Goal: Information Seeking & Learning: Learn about a topic

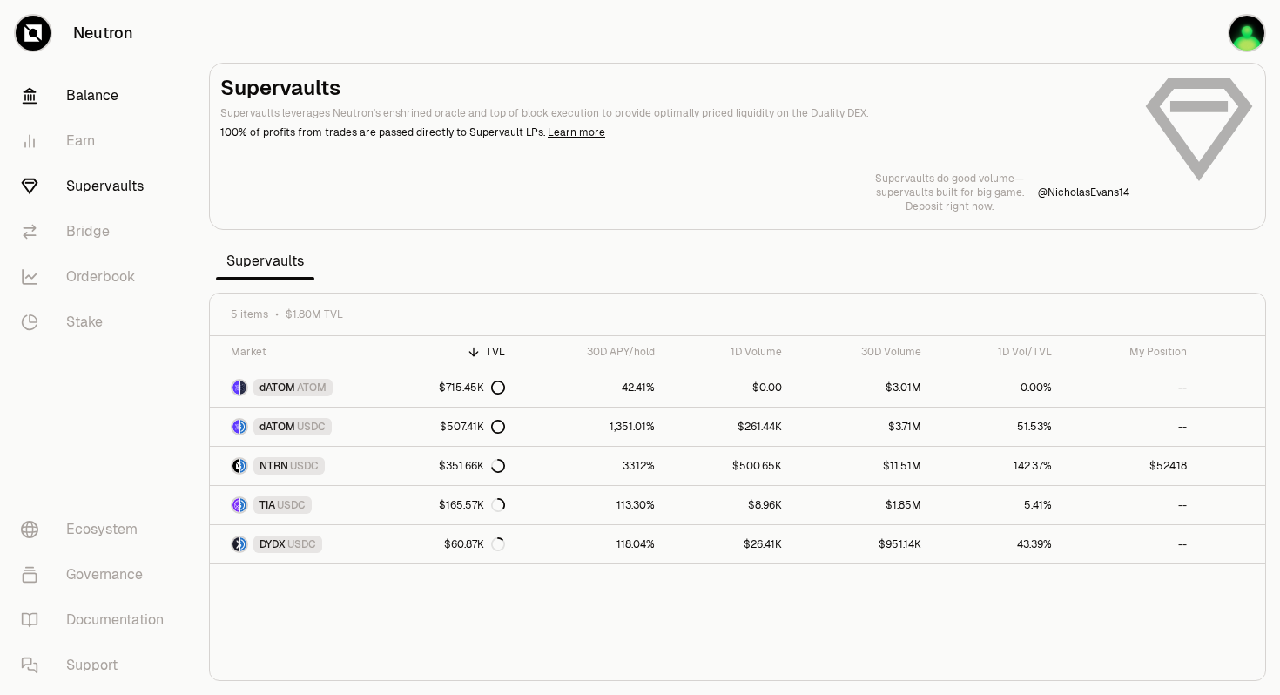
click at [99, 98] on link "Balance" at bounding box center [97, 95] width 181 height 45
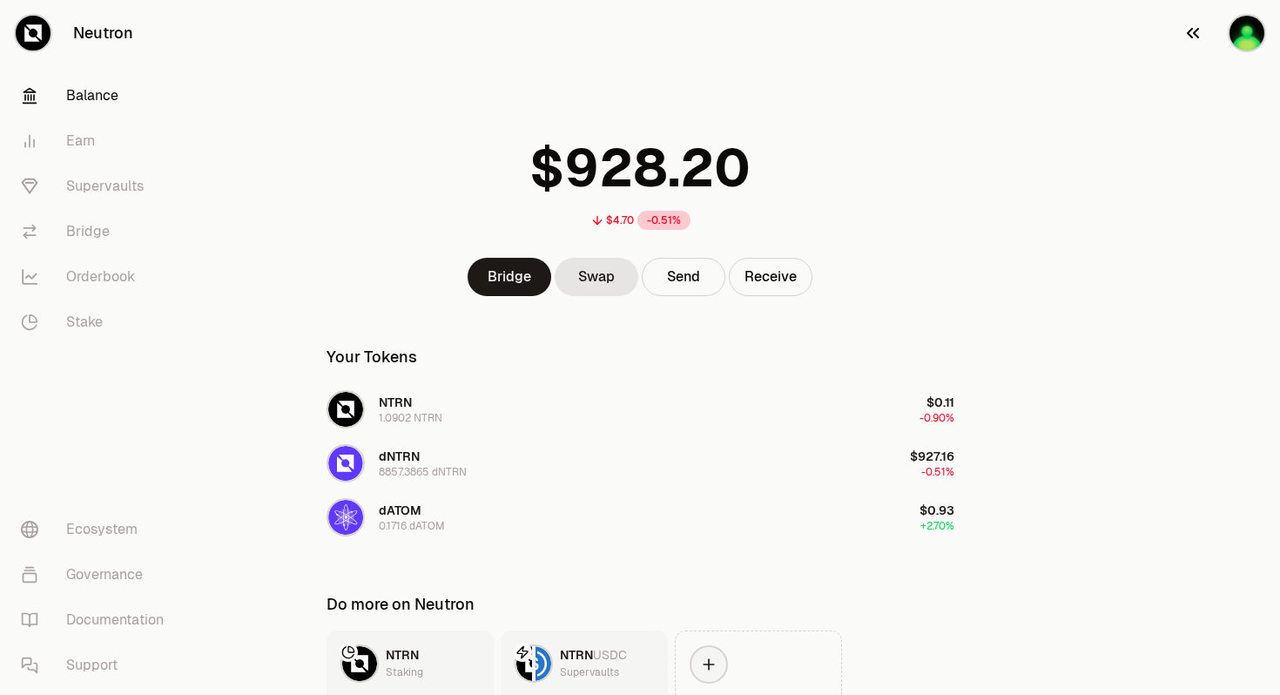
click at [1246, 36] on img "button" at bounding box center [1247, 33] width 35 height 35
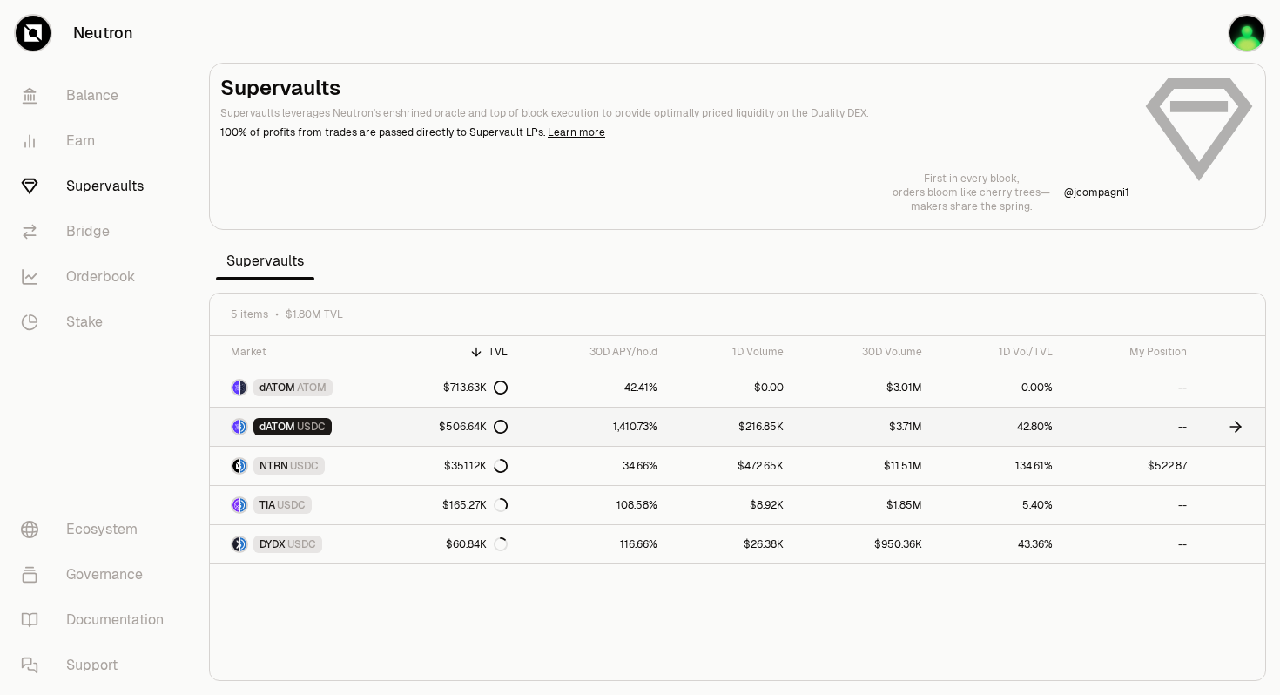
click at [293, 426] on span "dATOM" at bounding box center [278, 427] width 36 height 14
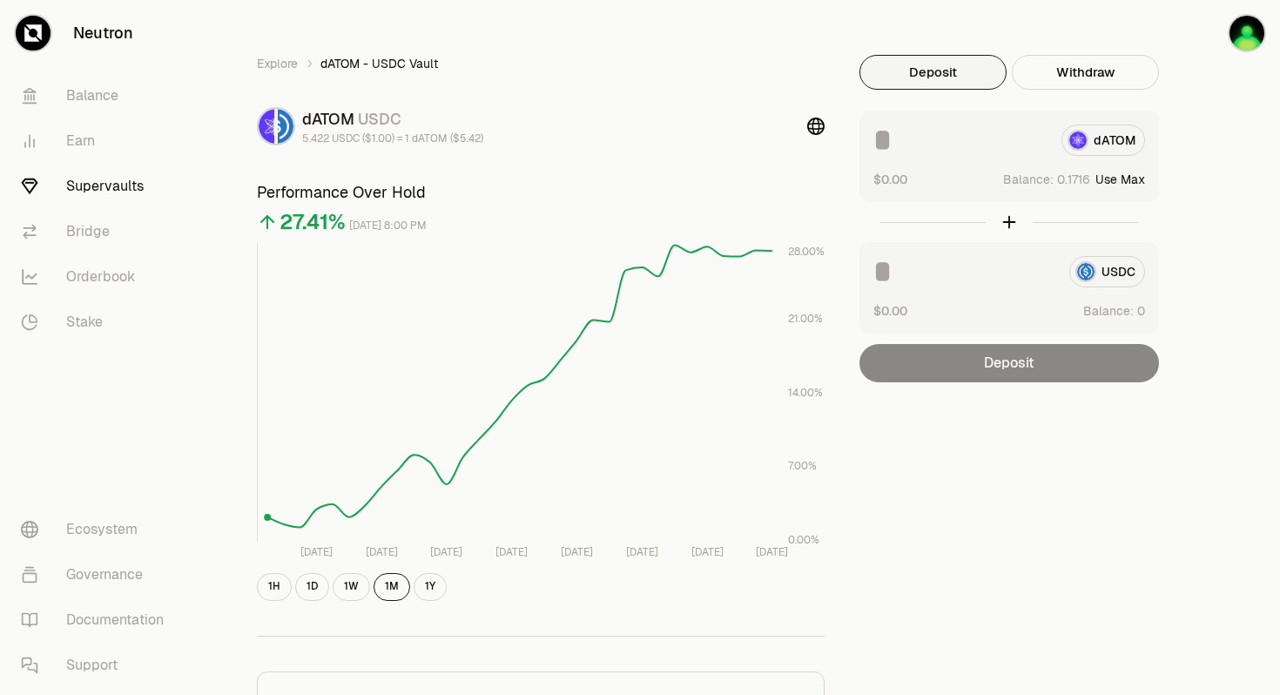
scroll to position [25, 0]
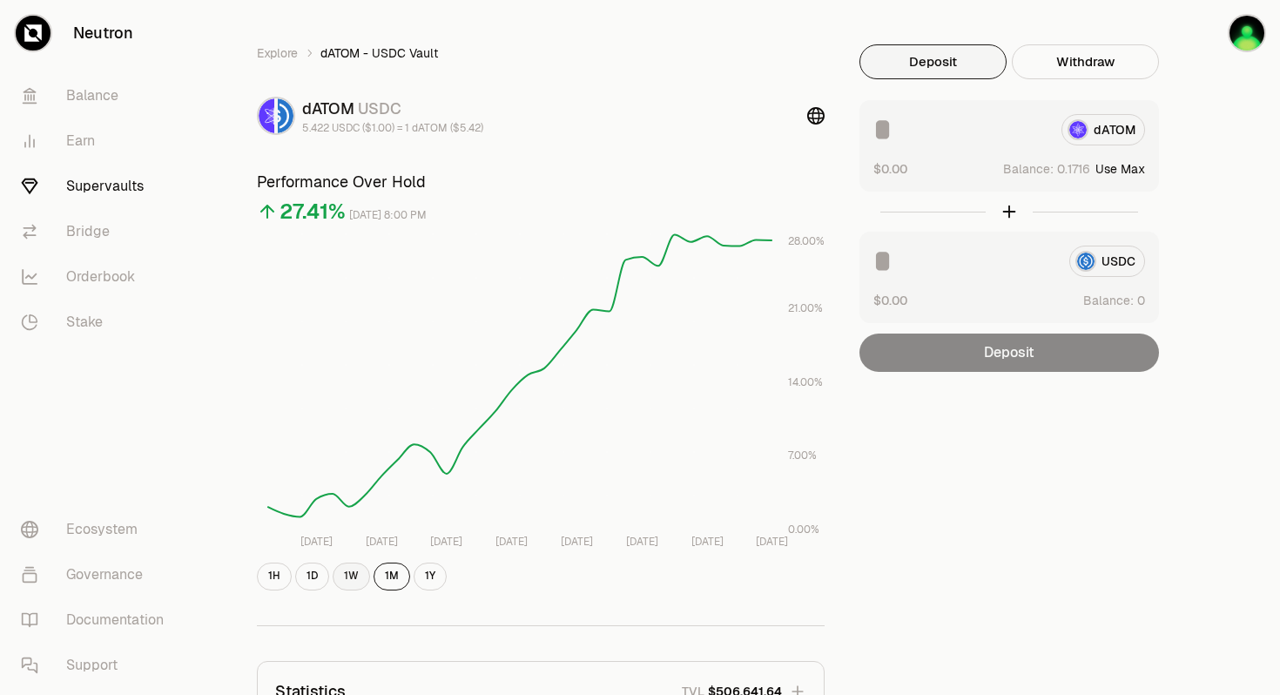
click at [348, 577] on button "1W" at bounding box center [351, 577] width 37 height 28
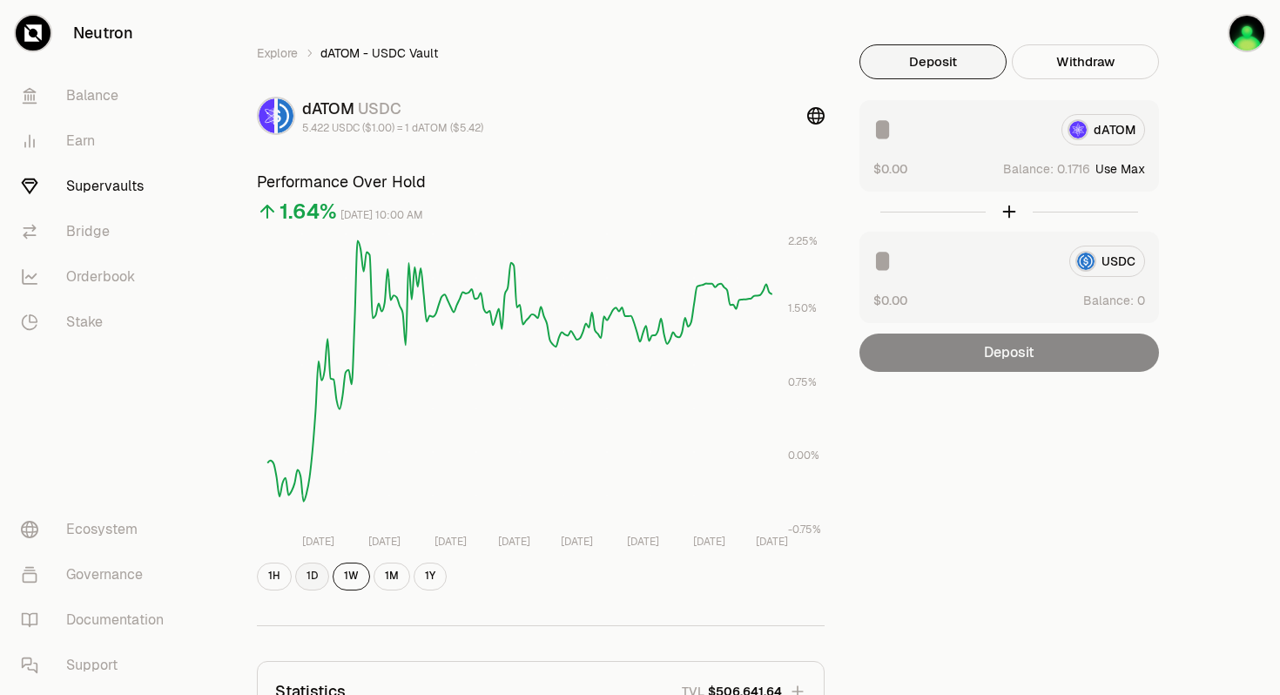
click at [314, 577] on button "1D" at bounding box center [312, 577] width 34 height 28
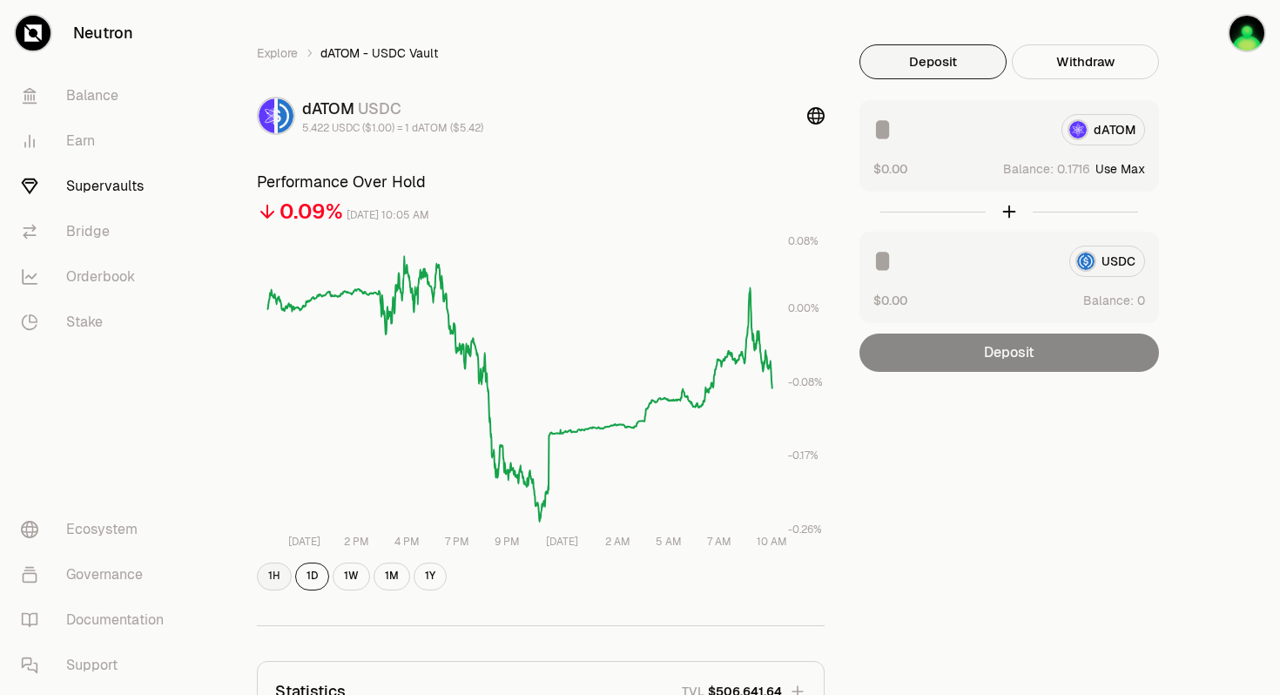
click at [272, 577] on button "1H" at bounding box center [274, 577] width 35 height 28
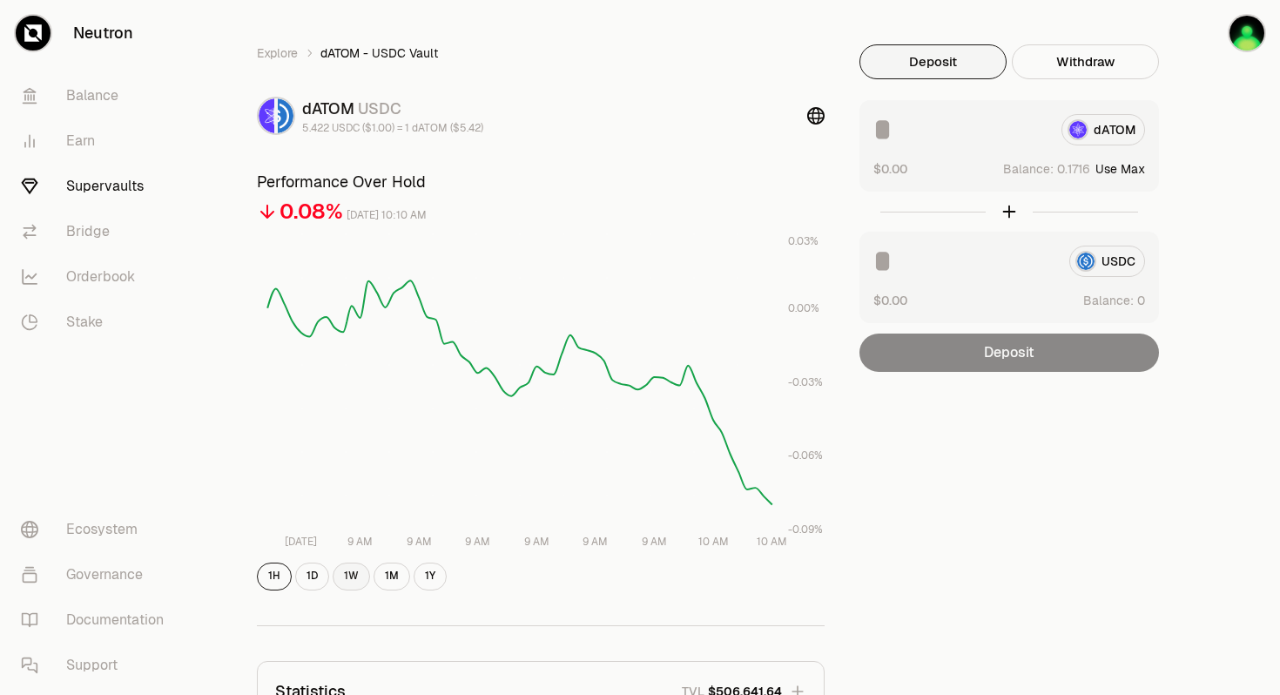
click at [354, 578] on button "1W" at bounding box center [351, 577] width 37 height 28
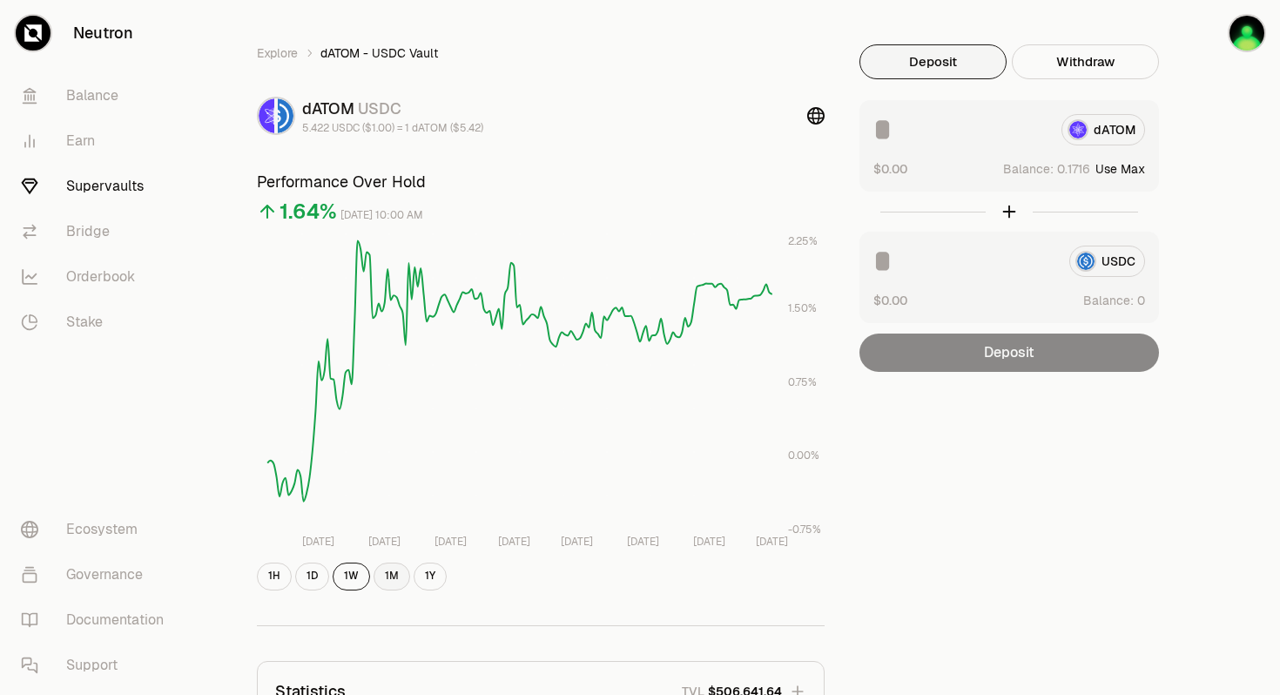
click at [391, 574] on button "1M" at bounding box center [392, 577] width 37 height 28
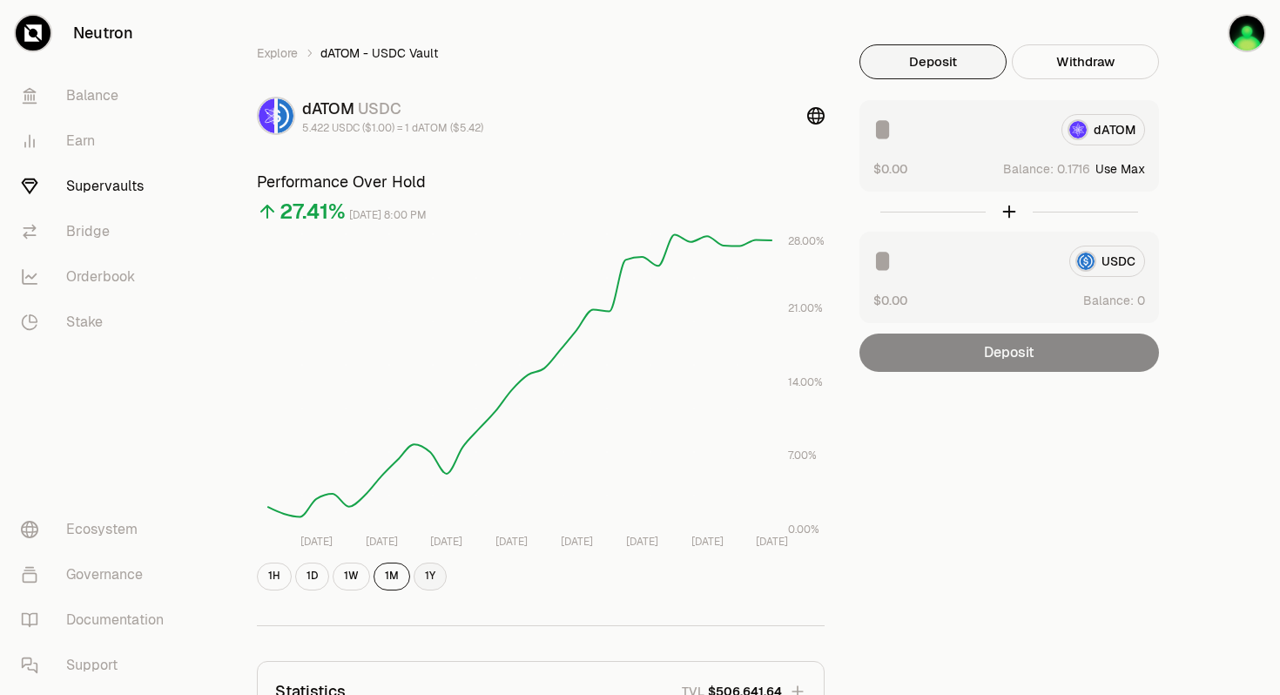
click at [430, 574] on button "1Y" at bounding box center [430, 577] width 33 height 28
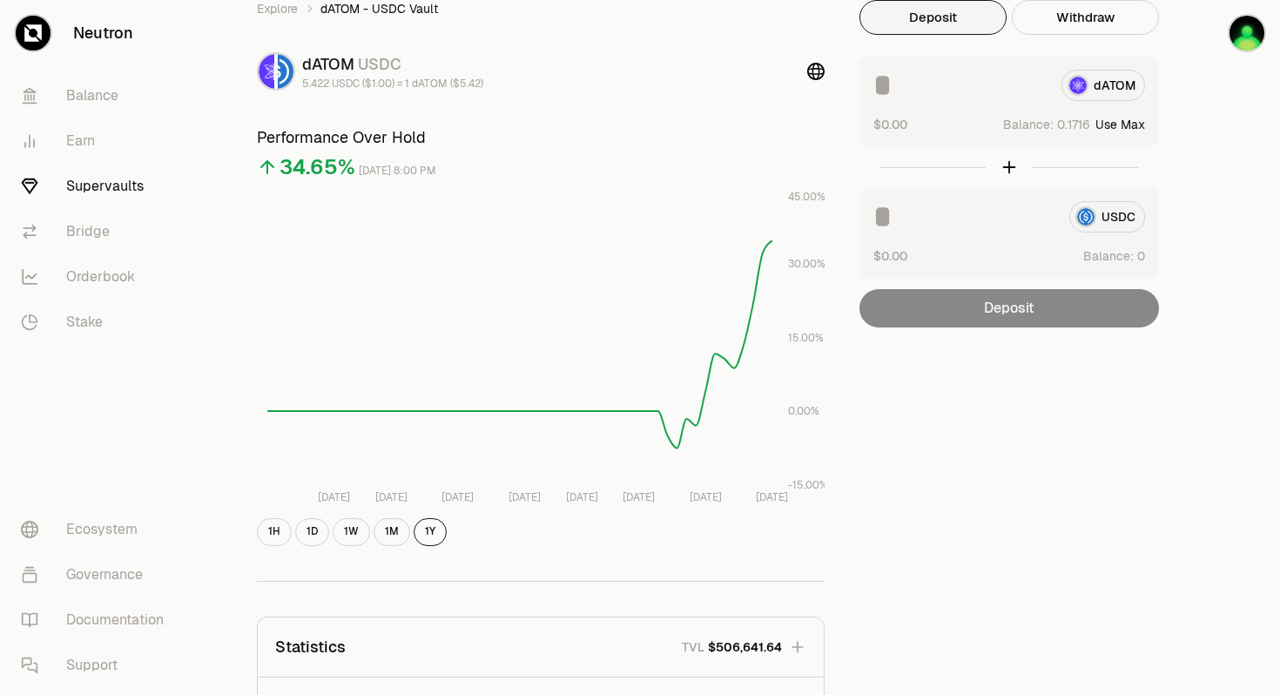
scroll to position [0, 0]
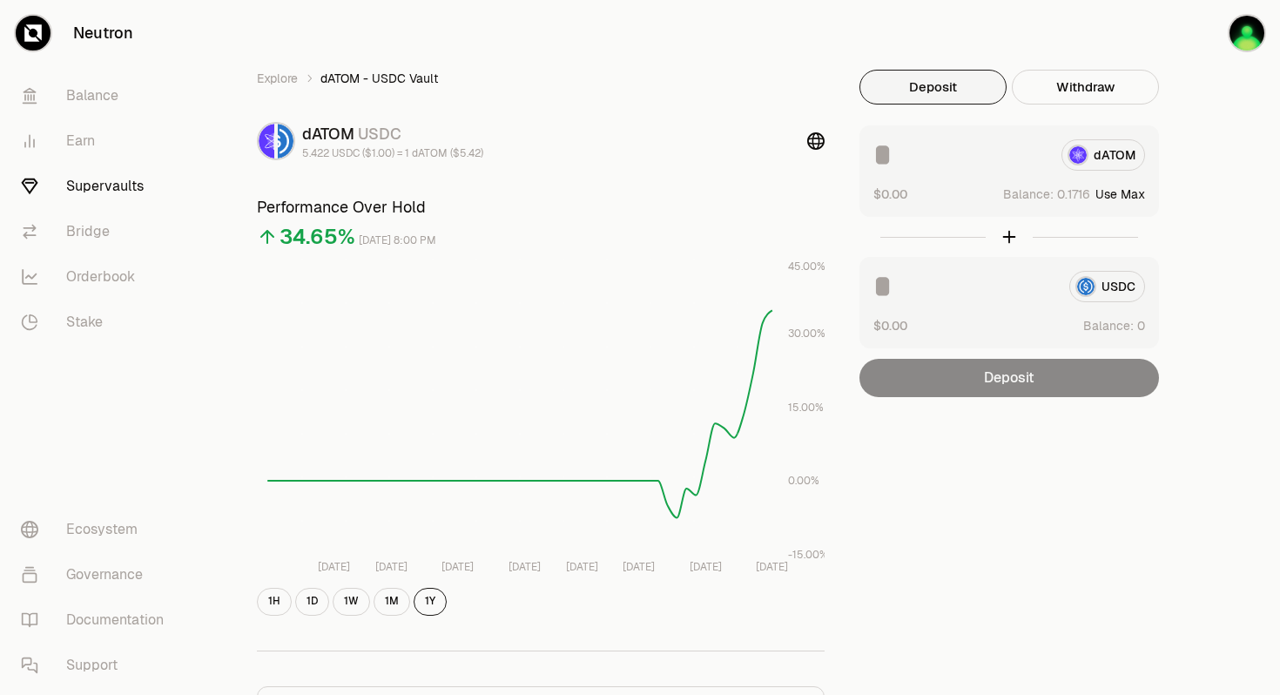
click at [97, 189] on link "Supervaults" at bounding box center [97, 186] width 181 height 45
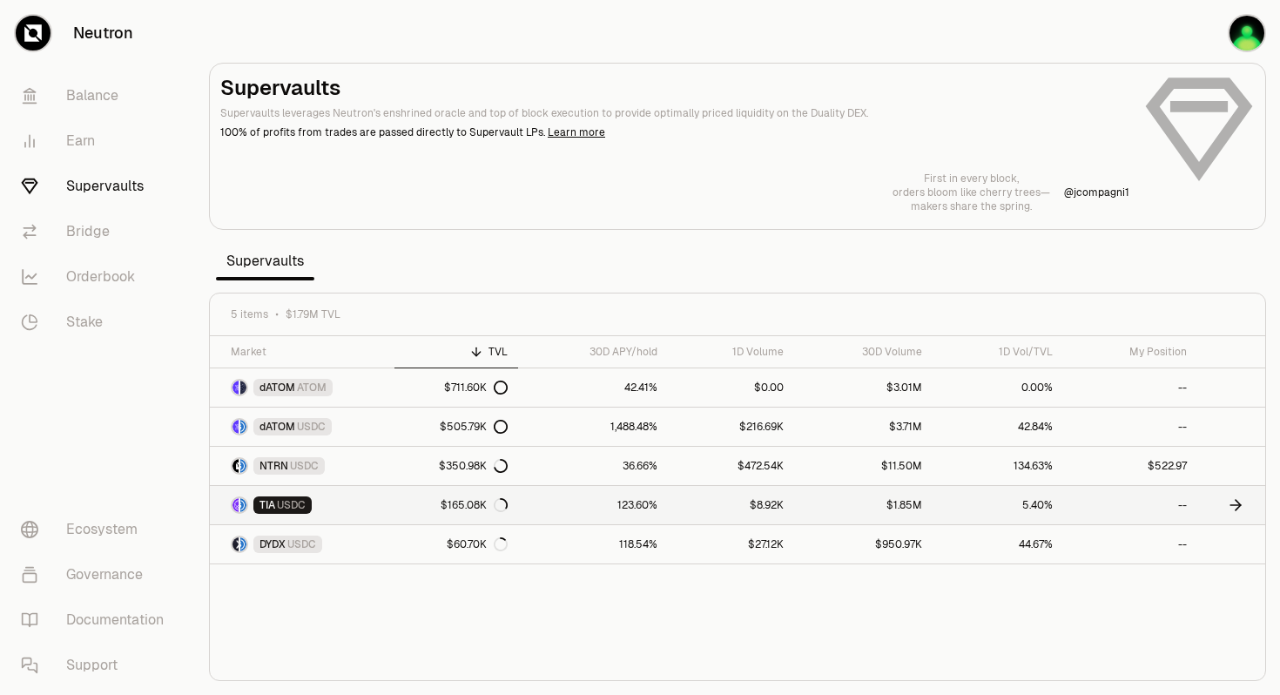
click at [275, 503] on div "TIA USDC" at bounding box center [282, 504] width 58 height 17
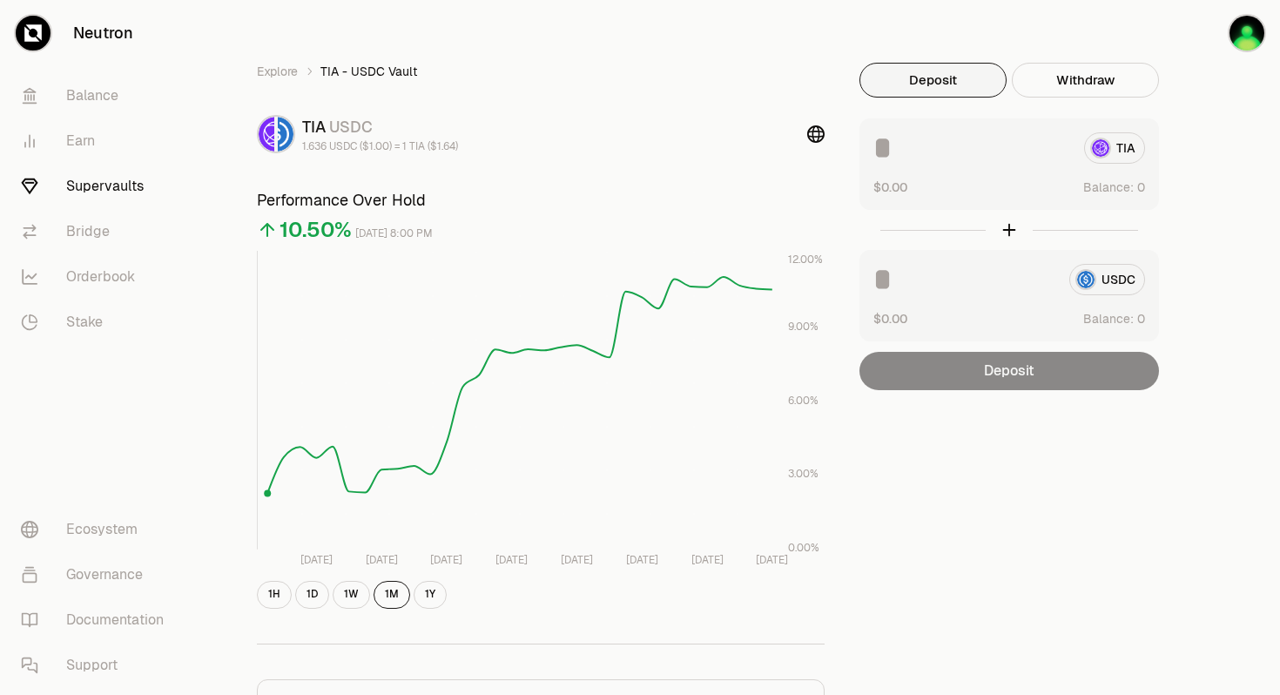
scroll to position [8, 0]
click at [345, 592] on button "1W" at bounding box center [351, 594] width 37 height 28
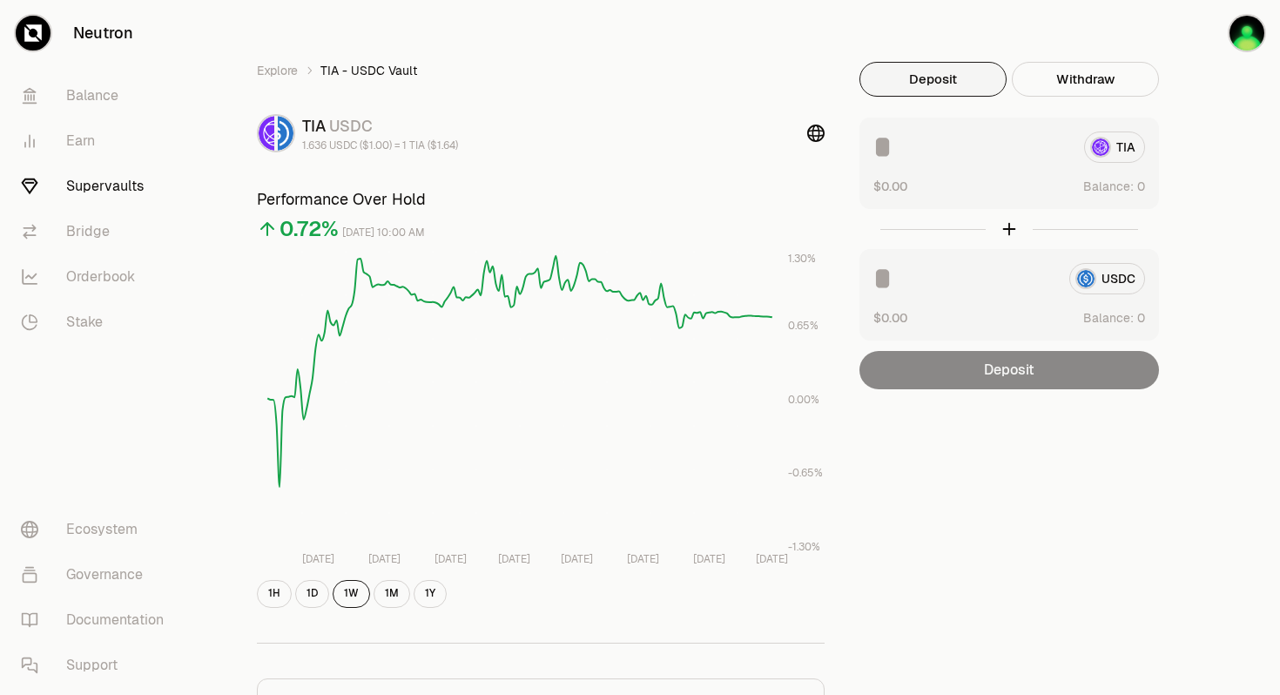
click at [105, 190] on link "Supervaults" at bounding box center [97, 186] width 181 height 45
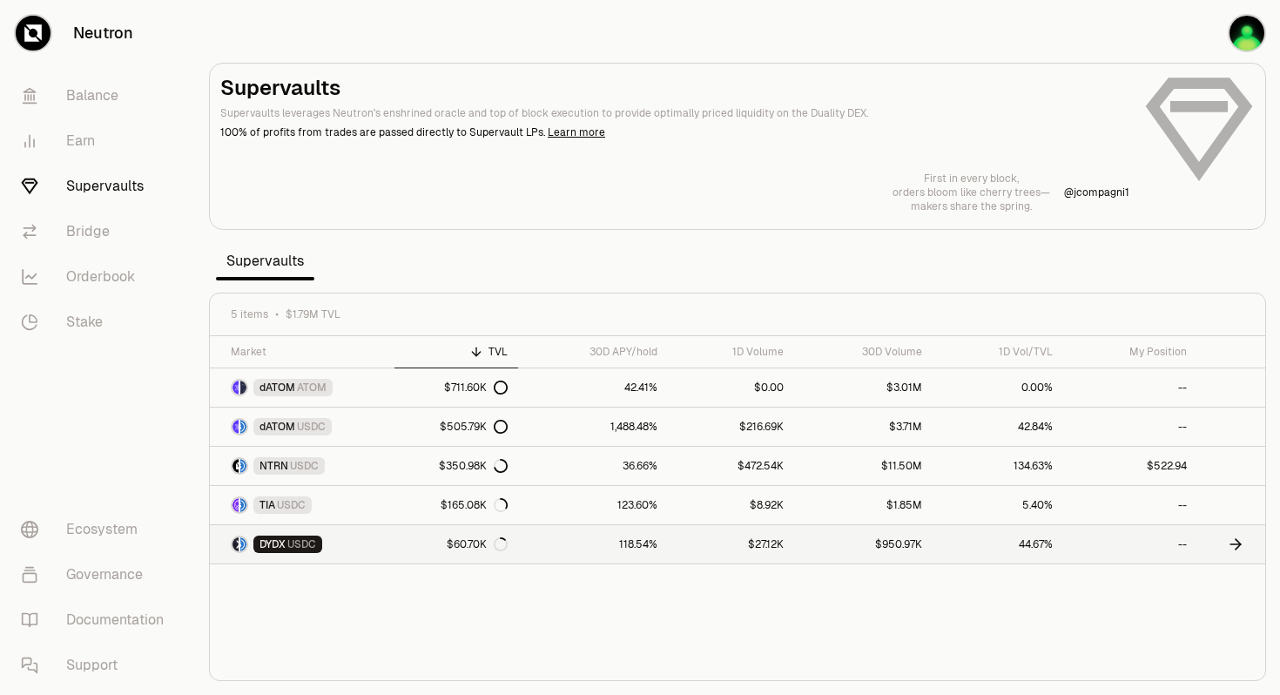
click at [289, 545] on span "USDC" at bounding box center [301, 544] width 29 height 14
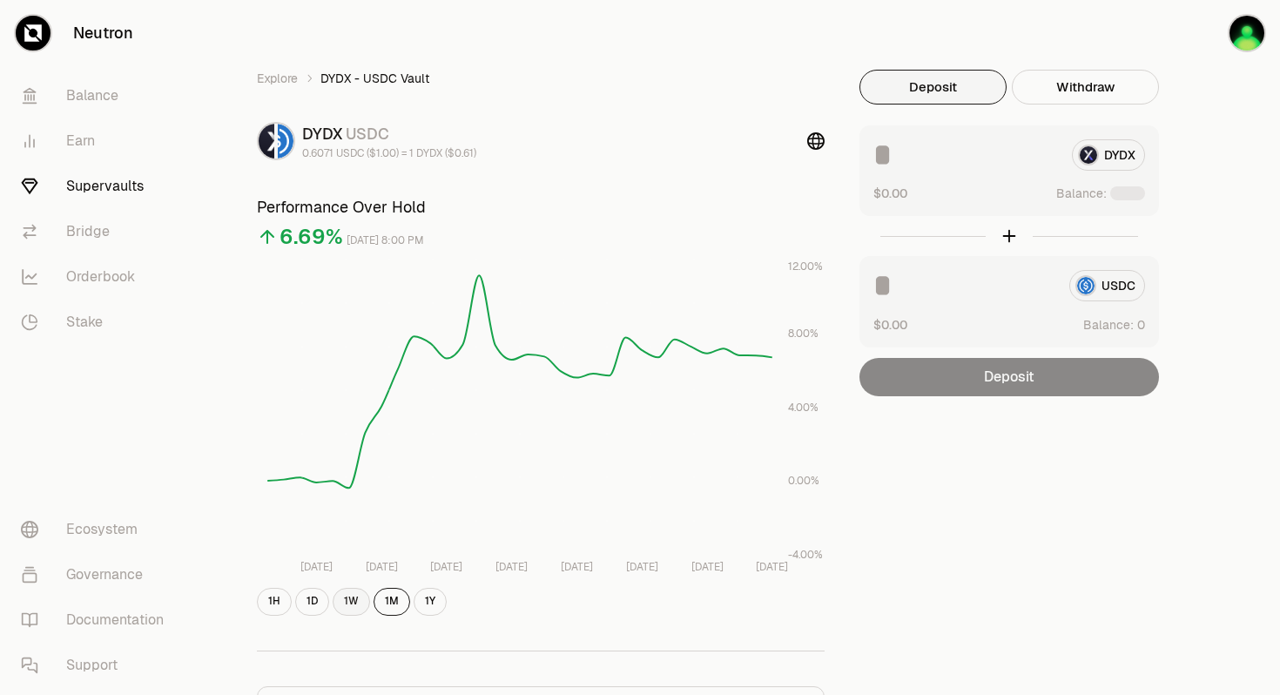
click at [354, 607] on button "1W" at bounding box center [351, 602] width 37 height 28
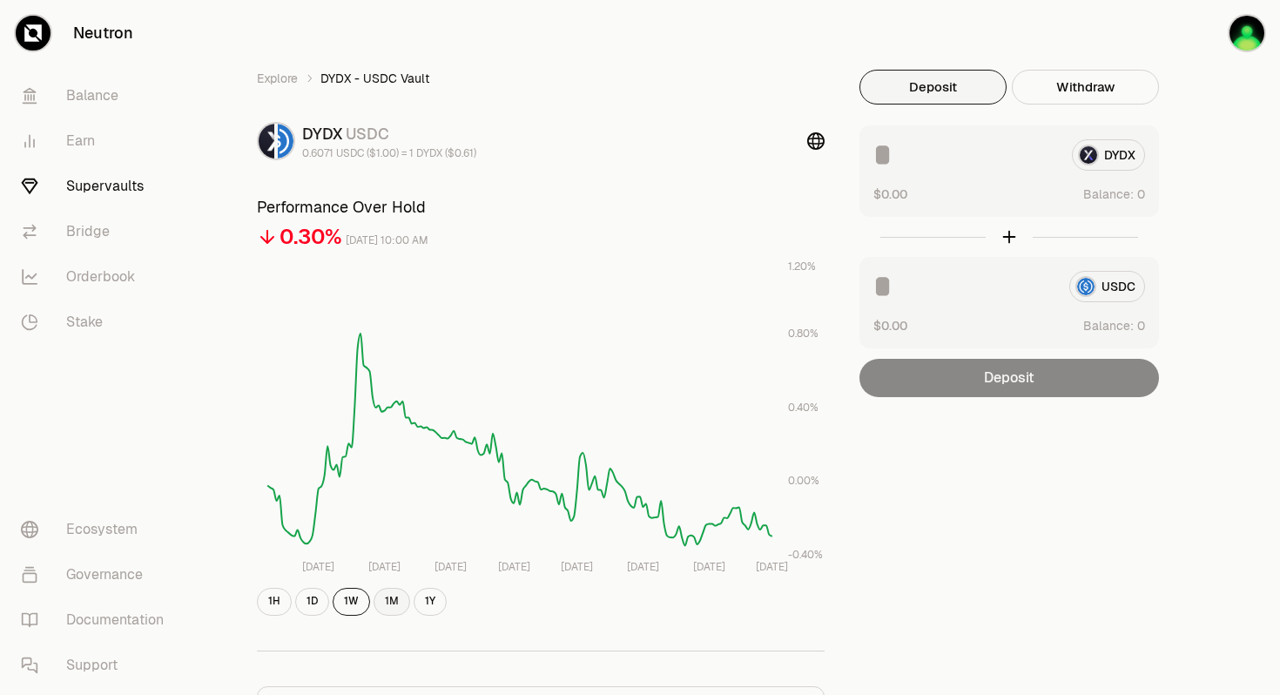
click at [390, 602] on button "1M" at bounding box center [392, 602] width 37 height 28
